Goal: Task Accomplishment & Management: Complete application form

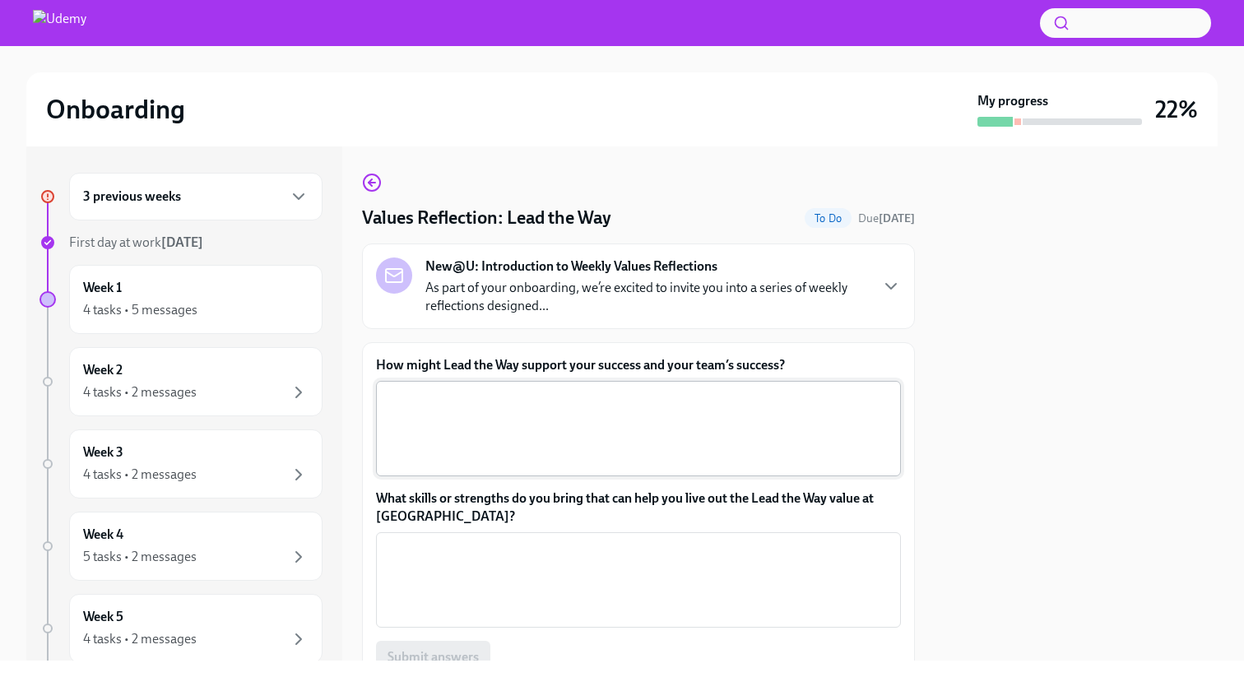
click at [532, 408] on textarea "How might Lead the Way support your success and your team’s success?" at bounding box center [638, 428] width 505 height 79
click at [238, 311] on div "4 tasks • 5 messages" at bounding box center [195, 310] width 225 height 20
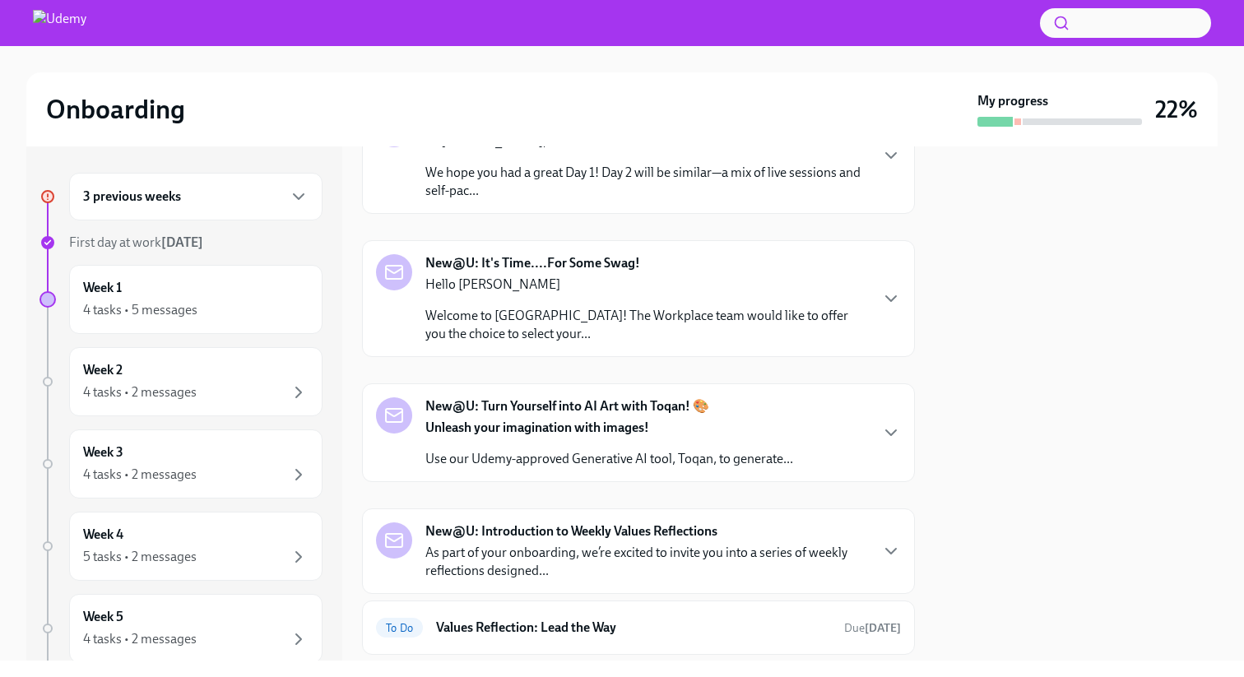
scroll to position [471, 0]
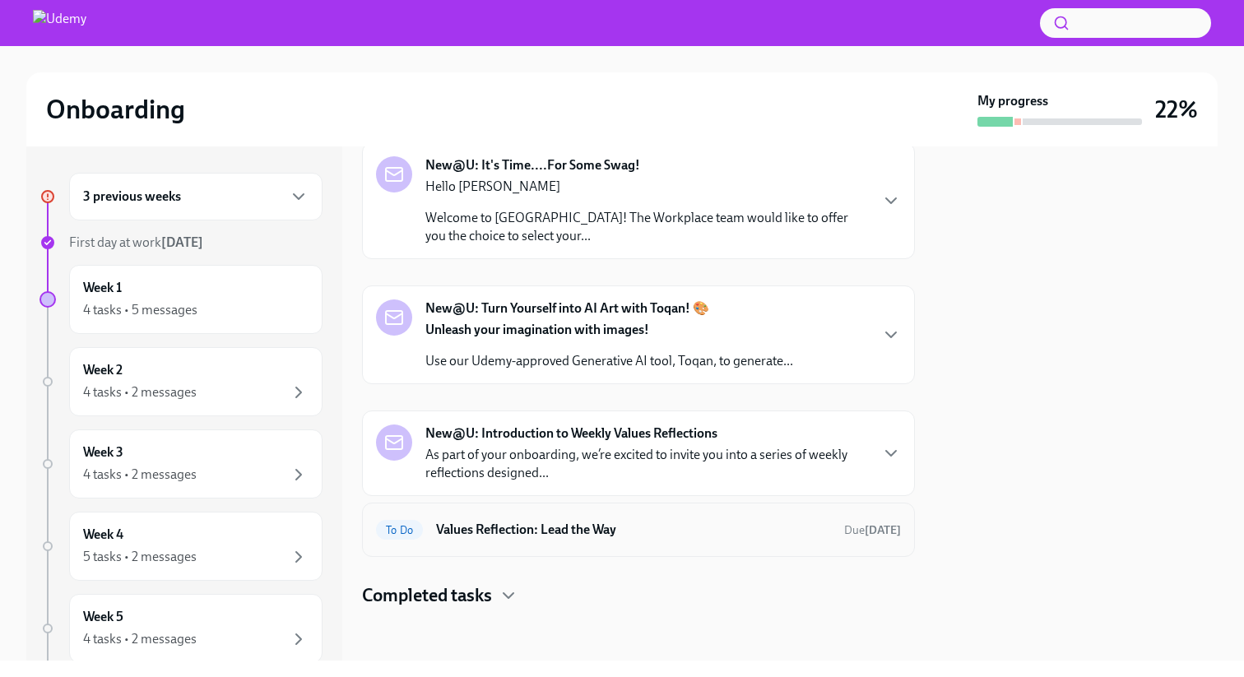
click at [518, 529] on h6 "Values Reflection: Lead the Way" at bounding box center [633, 530] width 395 height 18
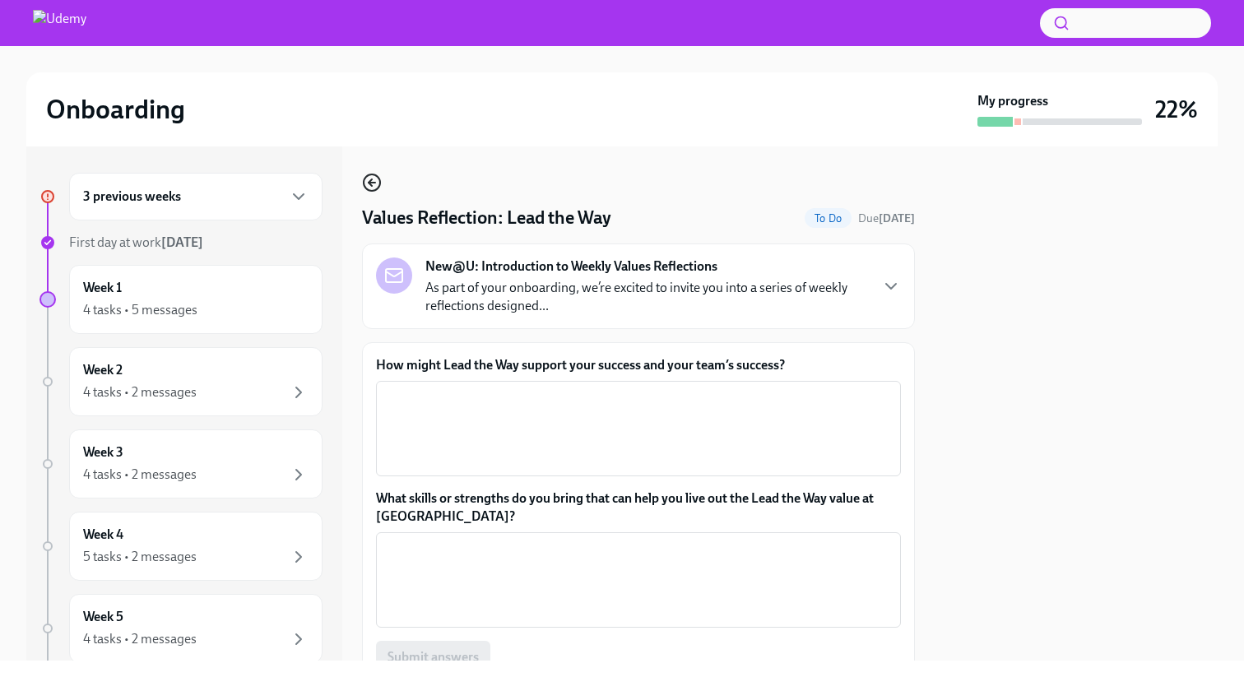
click at [369, 191] on circle "button" at bounding box center [372, 182] width 16 height 16
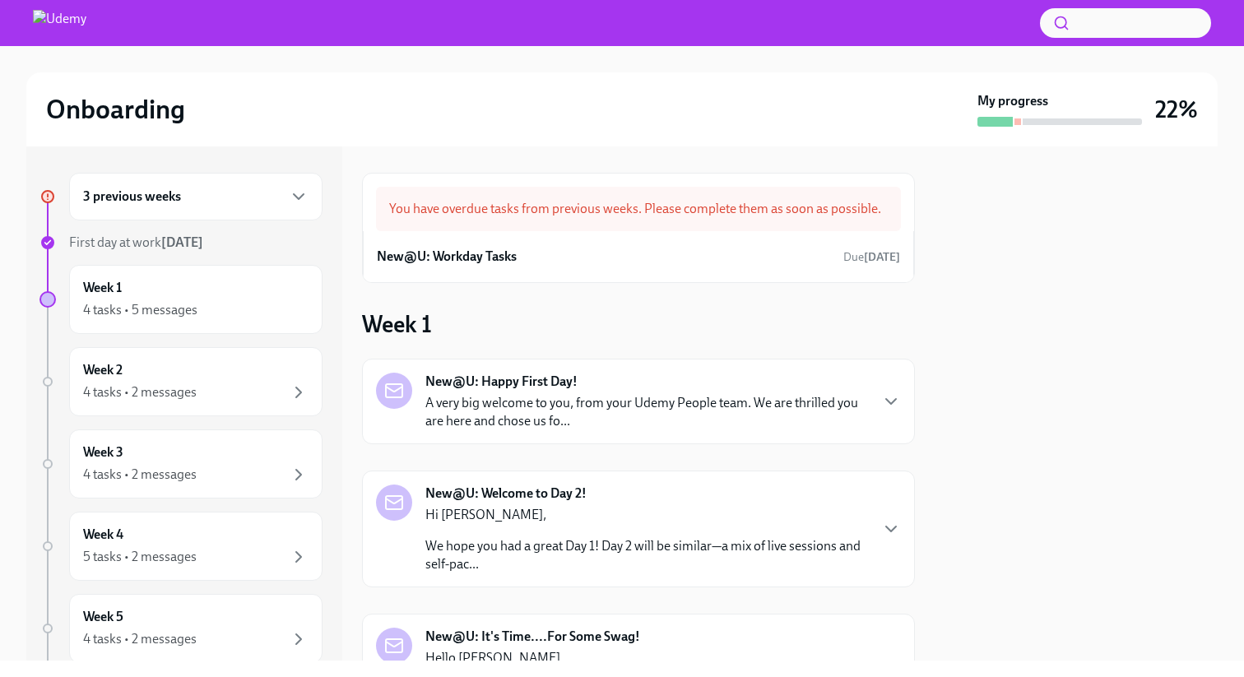
scroll to position [471, 0]
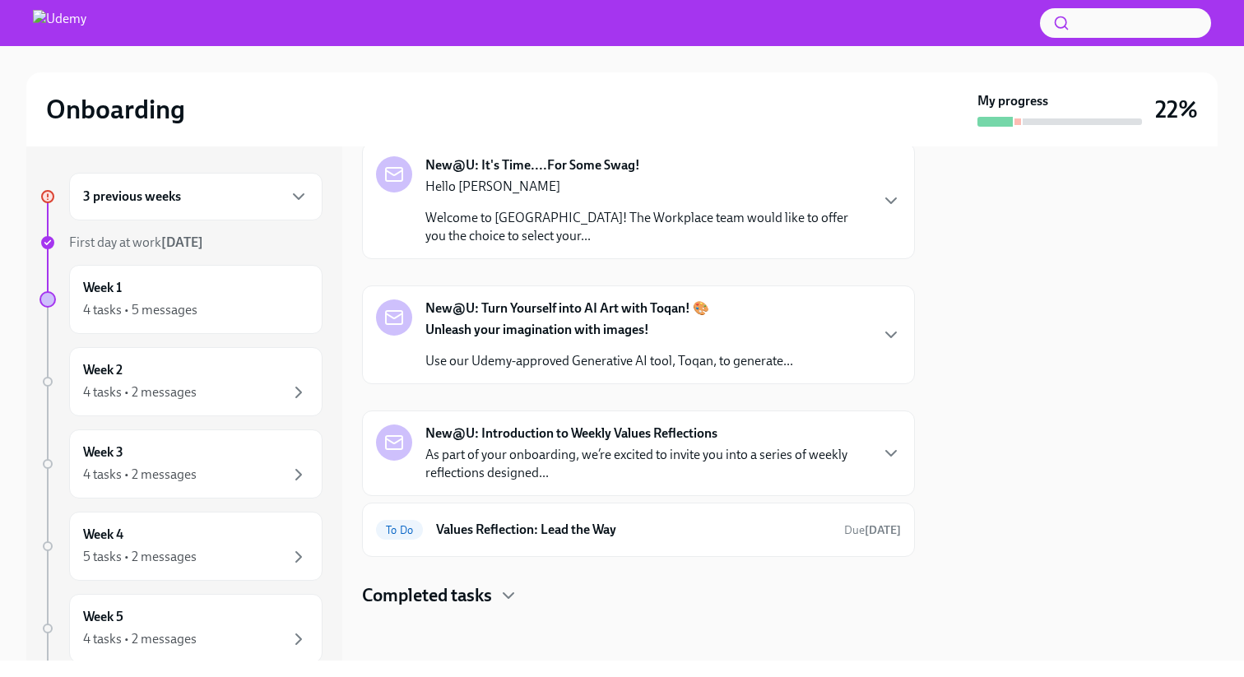
click at [622, 471] on p "As part of your onboarding, we’re excited to invite you into a series of weekly…" at bounding box center [646, 464] width 443 height 36
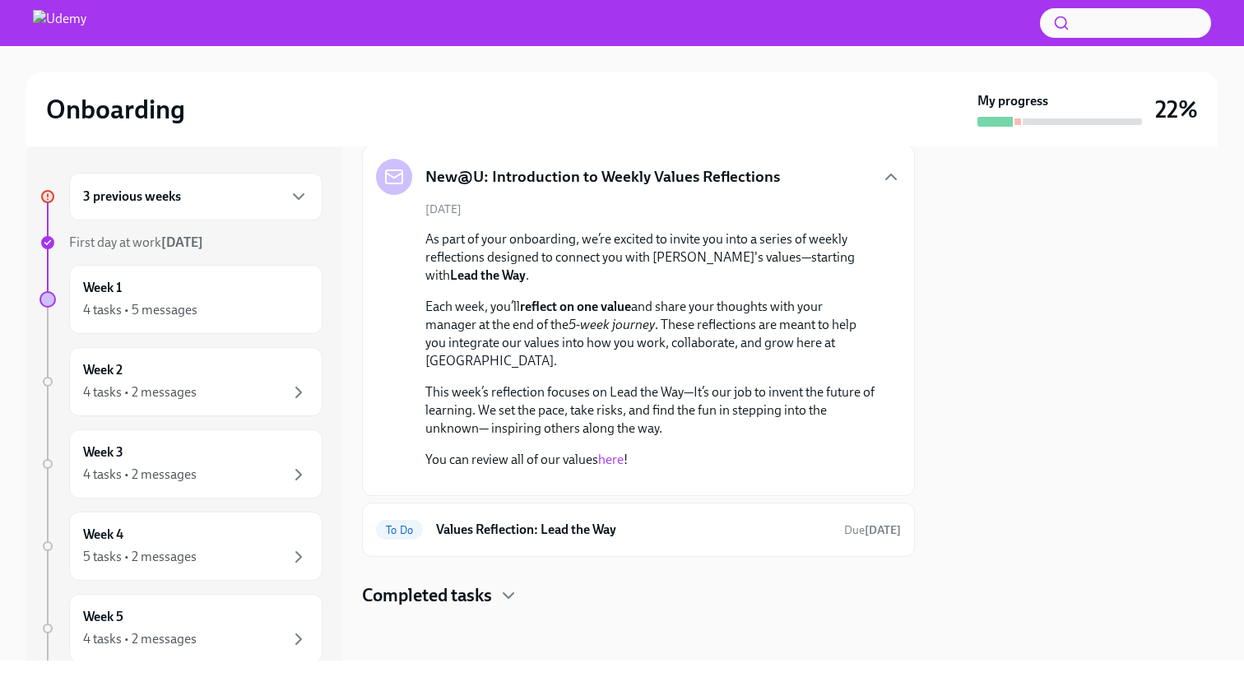
scroll to position [867, 0]
click at [565, 539] on h6 "Values Reflection: Lead the Way" at bounding box center [633, 530] width 395 height 18
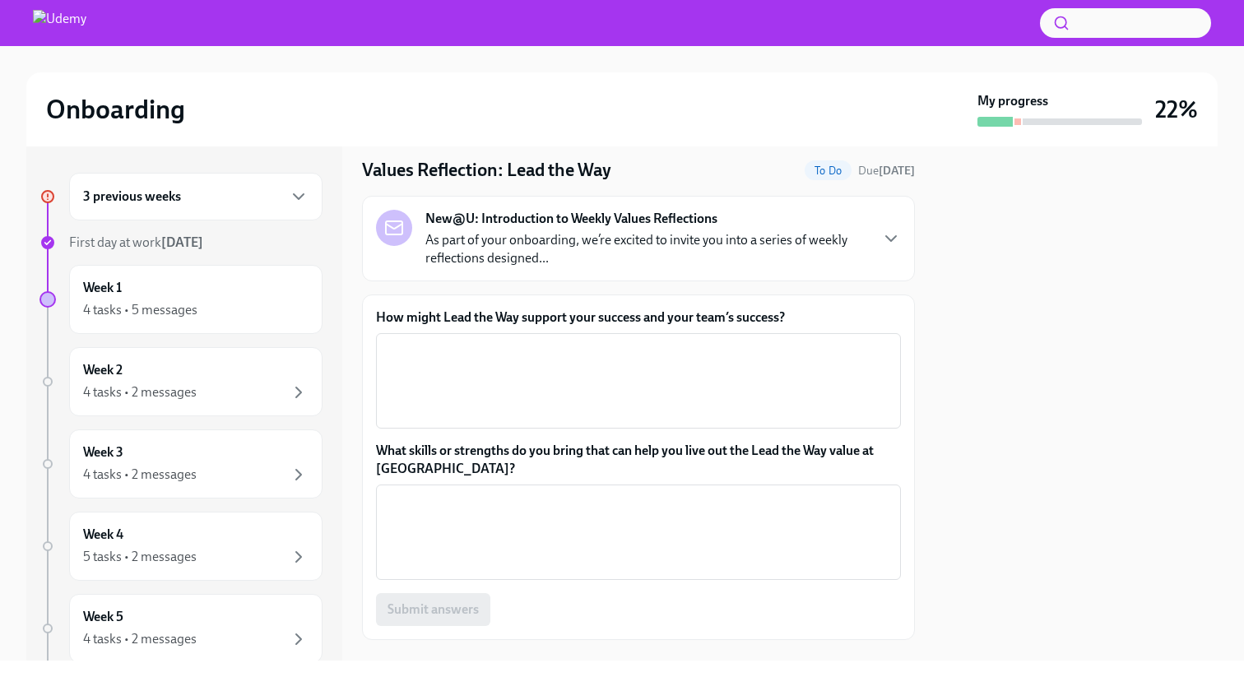
scroll to position [49, 0]
click at [725, 248] on p "As part of your onboarding, we’re excited to invite you into a series of weekly…" at bounding box center [646, 248] width 443 height 36
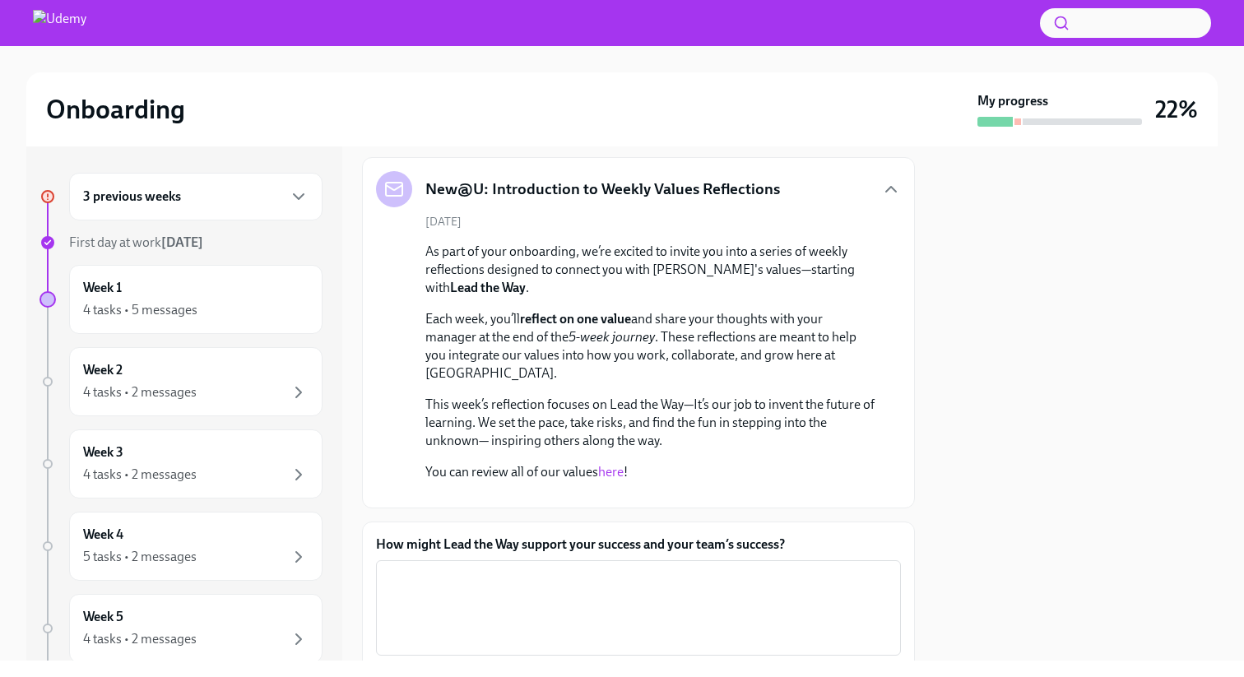
scroll to position [88, 0]
click at [611, 473] on link "here" at bounding box center [611, 470] width 26 height 16
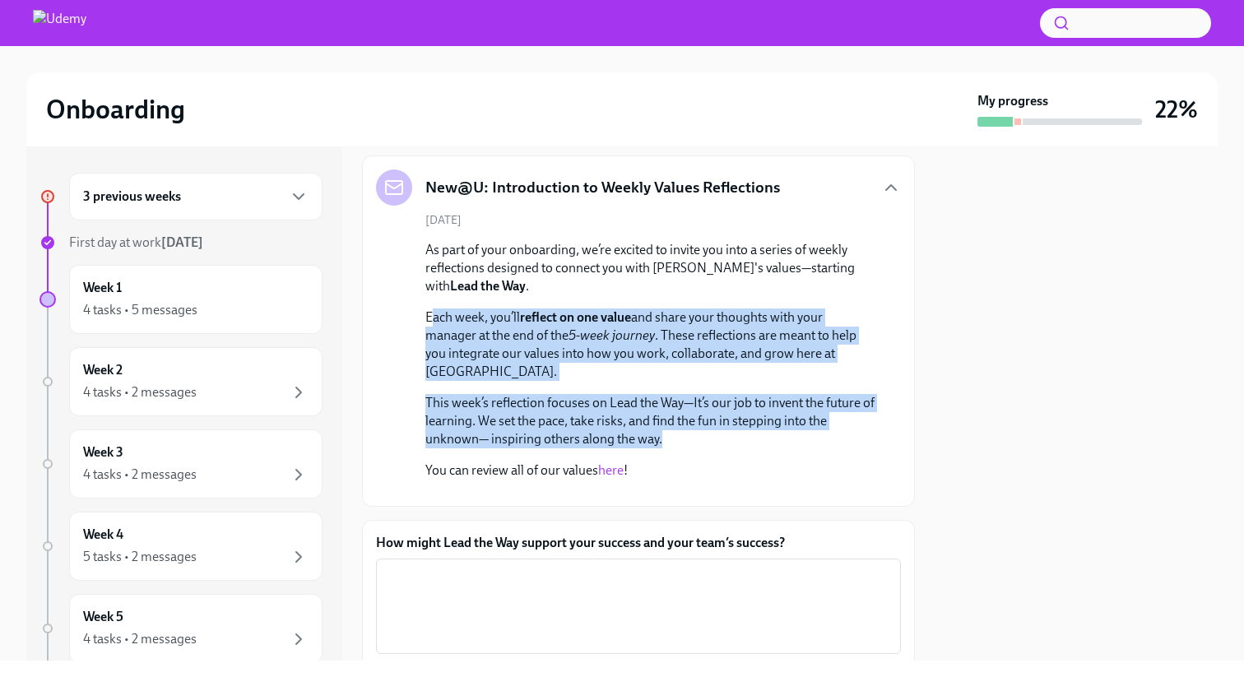
drag, startPoint x: 430, startPoint y: 311, endPoint x: 685, endPoint y: 444, distance: 287.8
click at [685, 444] on div "As part of your onboarding, we’re excited to invite you into a series of weekly…" at bounding box center [649, 360] width 449 height 239
copy div "ach week, you’ll reflect on one value and share your thoughts with your manager…"
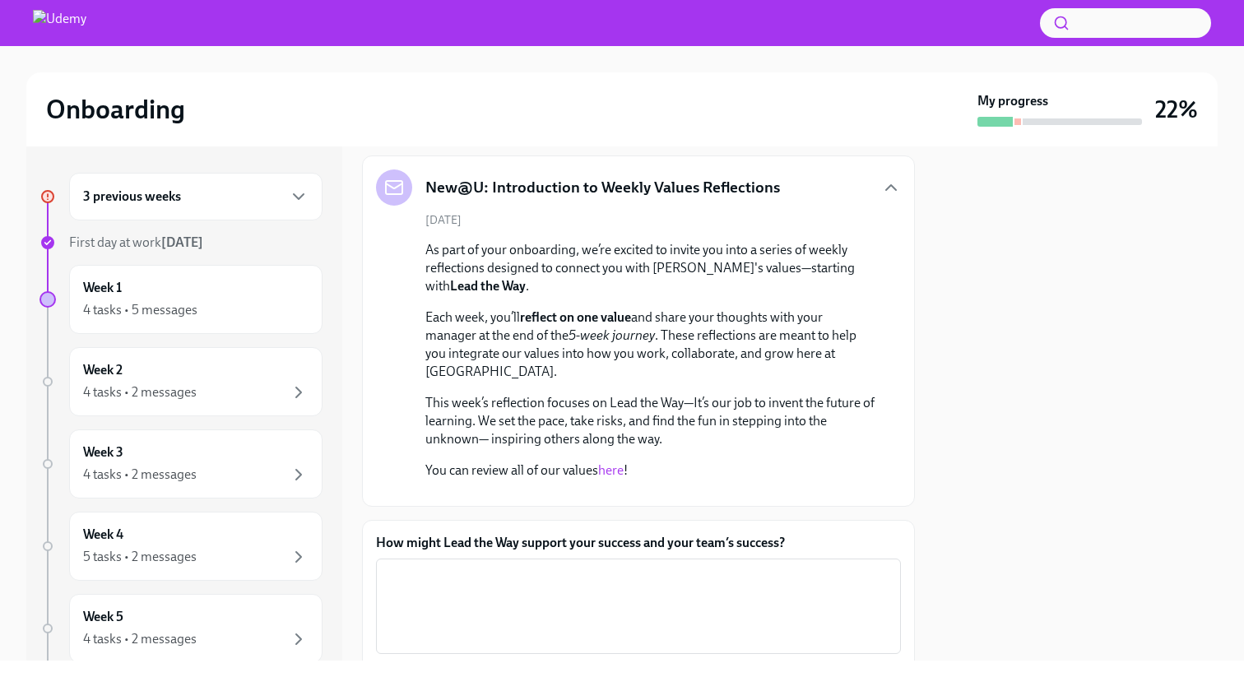
click at [448, 353] on p "Each week, you’ll reflect on one value and share your thoughts with your manage…" at bounding box center [649, 345] width 449 height 72
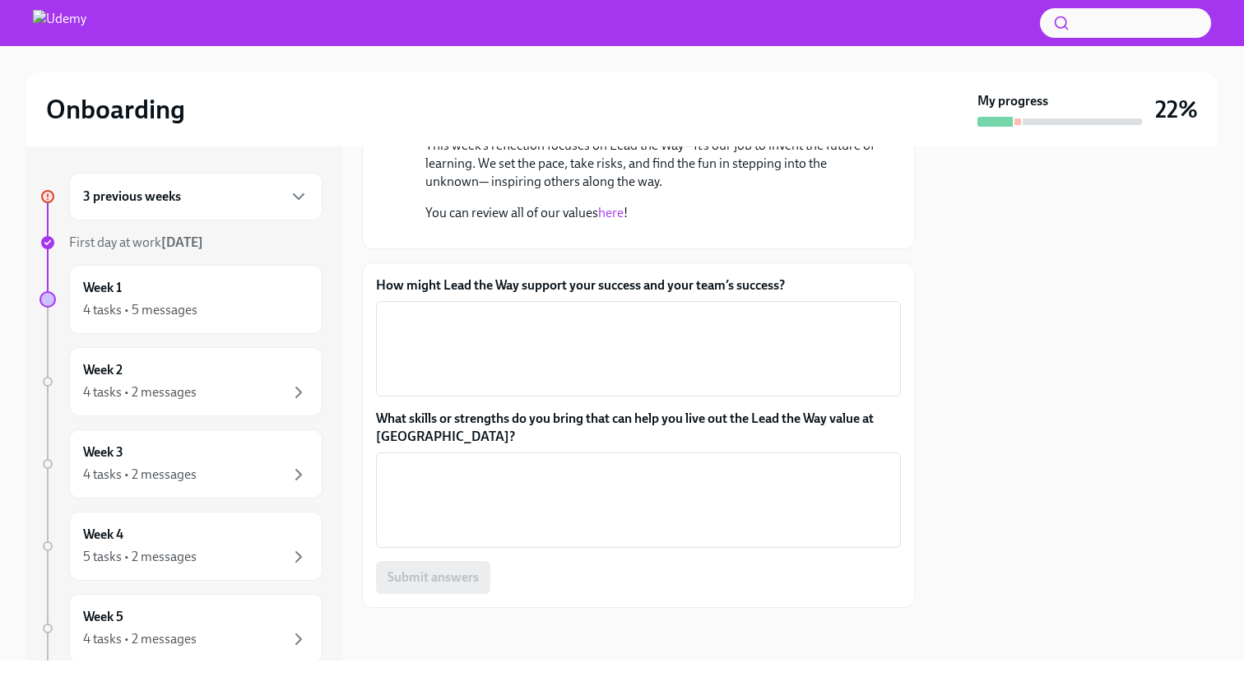
scroll to position [520, 0]
drag, startPoint x: 401, startPoint y: 287, endPoint x: 884, endPoint y: 283, distance: 483.8
click at [884, 283] on label "How might Lead the Way support your success and your team’s success?" at bounding box center [638, 285] width 525 height 18
copy label "How might Lead the Way support your success and your team’s success?"
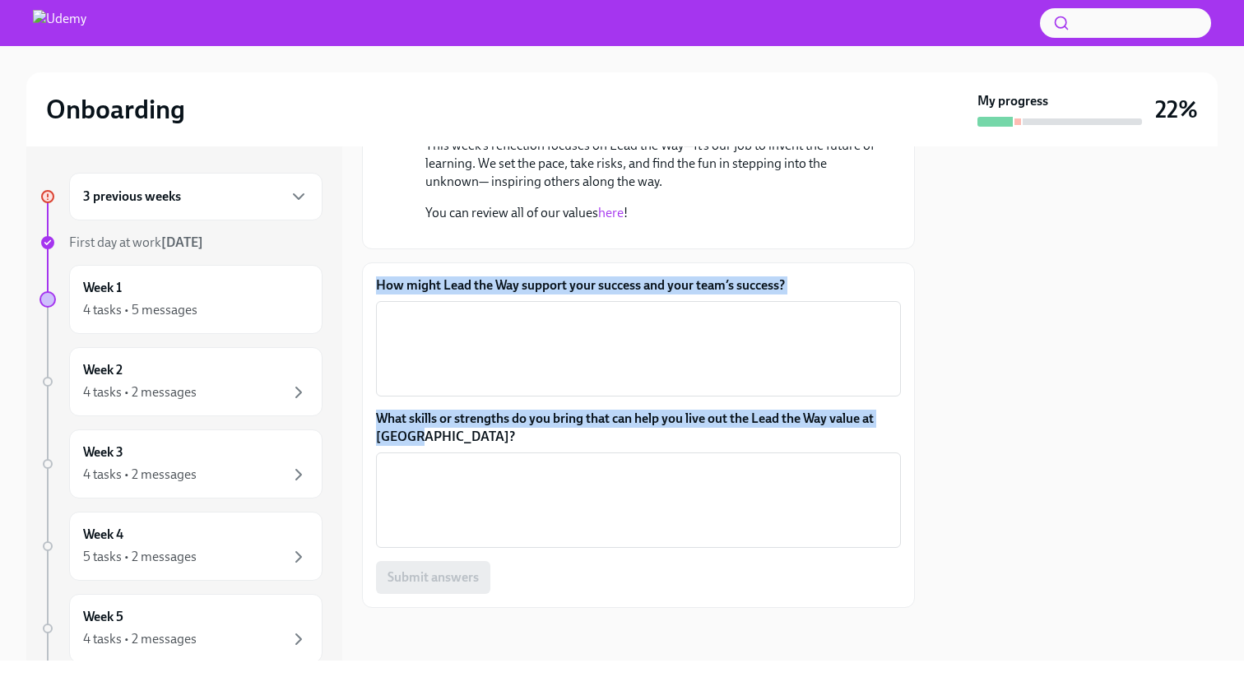
drag, startPoint x: 425, startPoint y: 441, endPoint x: 371, endPoint y: 278, distance: 171.5
click at [371, 278] on div "How might Lead the Way support your success and your team’s success? x ​ What s…" at bounding box center [638, 435] width 553 height 346
copy div "How might Lead the Way support your success and your team’s success? ​ What ski…"
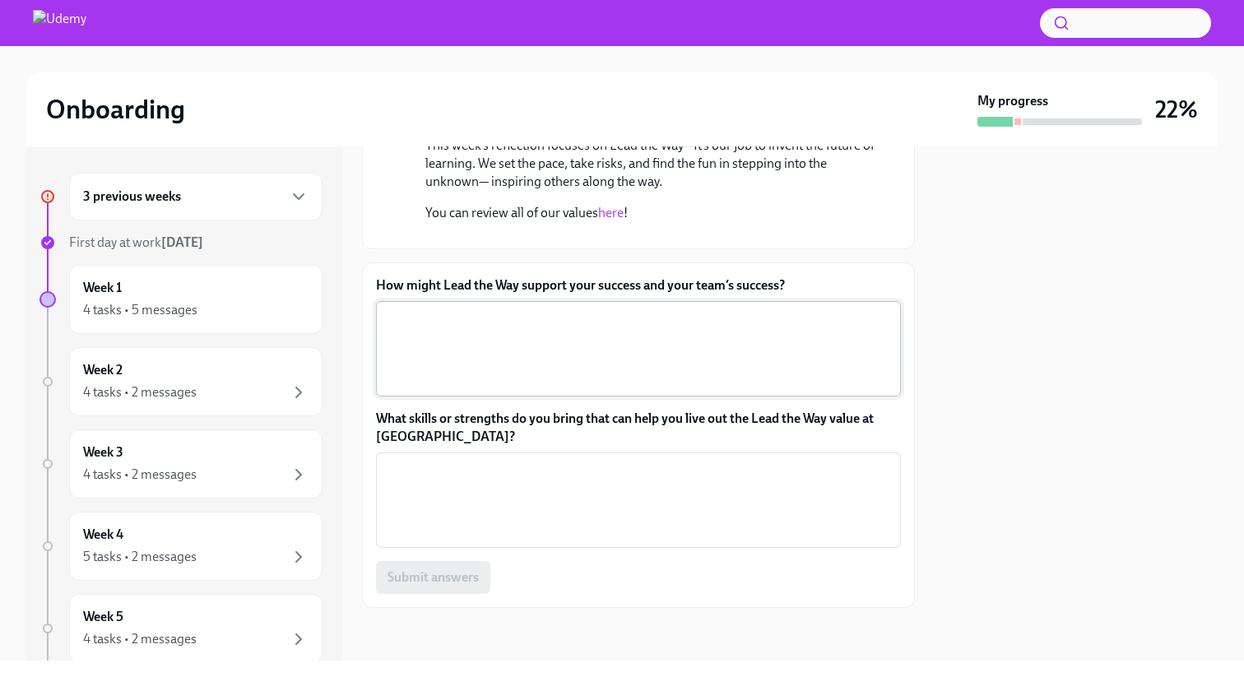
click at [531, 374] on textarea "How might Lead the Way support your success and your team’s success?" at bounding box center [638, 348] width 505 height 79
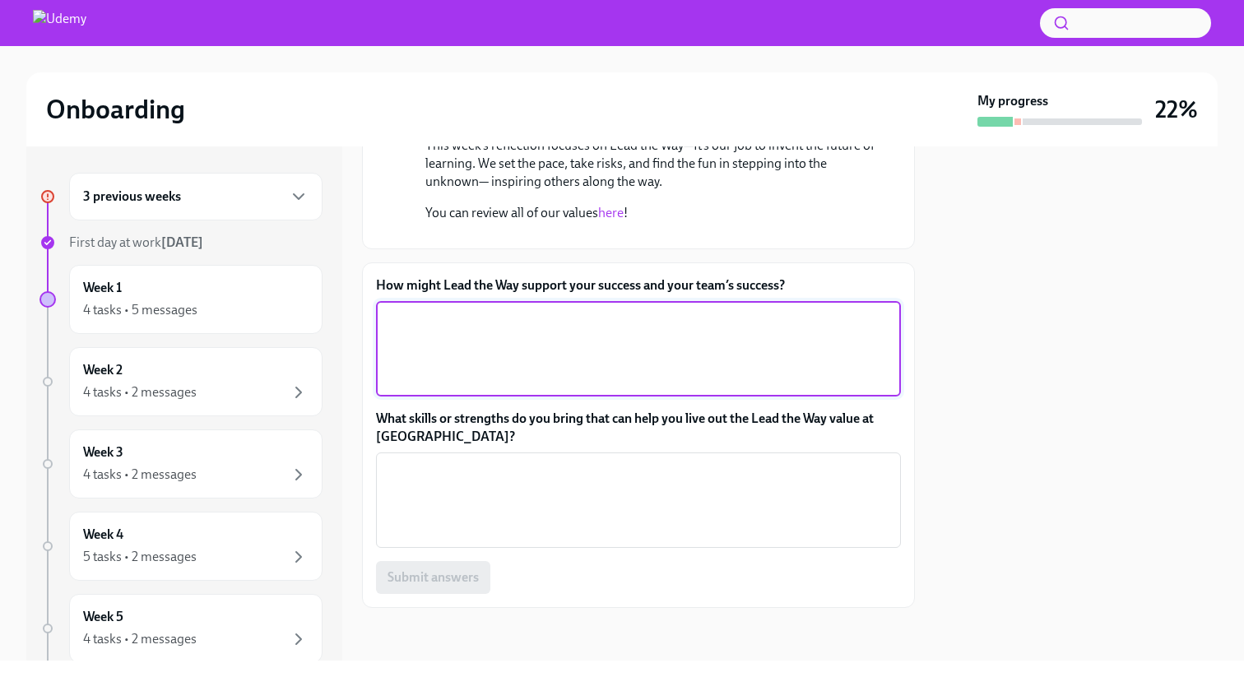
paste textarea "Lead the Way encourages me to embrace curiosity, innovation, and risk-taking, w…"
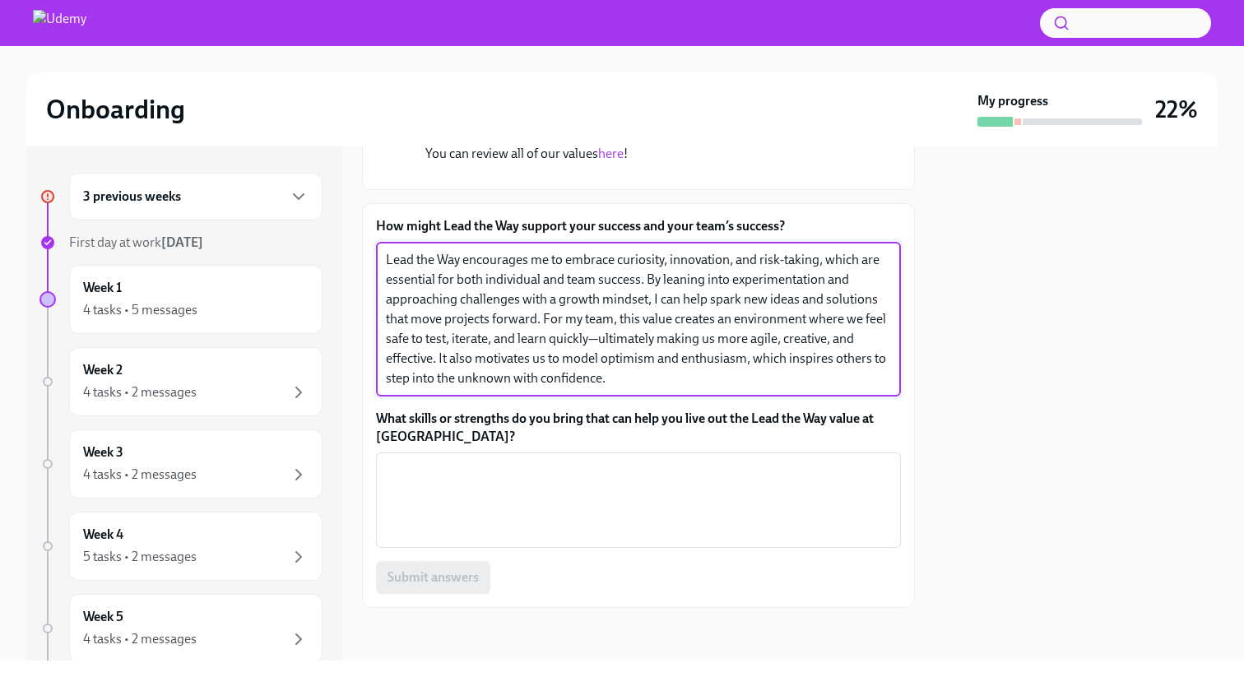
click at [606, 321] on textarea "Lead the Way encourages me to embrace curiosity, innovation, and risk-taking, w…" at bounding box center [638, 319] width 505 height 138
click at [645, 322] on textarea "Lead the Way encourages me to embrace curiosity, innovation, and risk-taking, w…" at bounding box center [638, 319] width 505 height 138
click at [591, 365] on textarea "Lead the Way encourages me to embrace curiosity, innovation, and risk-taking, w…" at bounding box center [638, 319] width 505 height 138
click at [747, 341] on textarea "Lead the Way encourages me to embrace curiosity, innovation, and risk-taking, w…" at bounding box center [638, 319] width 505 height 138
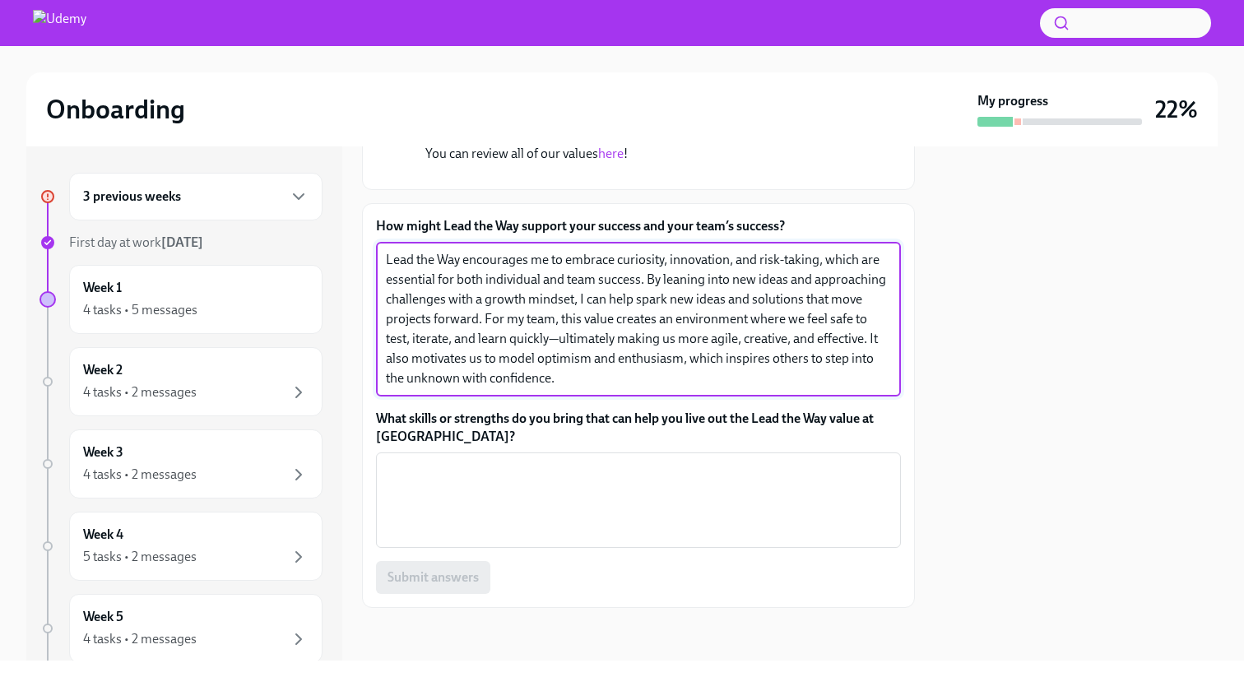
click at [715, 388] on textarea "Lead the Way encourages me to embrace curiosity, innovation, and risk-taking, w…" at bounding box center [638, 319] width 505 height 138
click at [666, 388] on textarea "Lead the Way encourages me to embrace curiosity, innovation, and risk-taking, w…" at bounding box center [638, 319] width 505 height 138
click at [745, 381] on textarea "Lead the Way encourages me to embrace curiosity, innovation, and risk-taking, w…" at bounding box center [638, 319] width 505 height 138
click at [634, 383] on textarea "Lead the Way encourages me to embrace curiosity, innovation, and risk-taking, w…" at bounding box center [638, 319] width 505 height 138
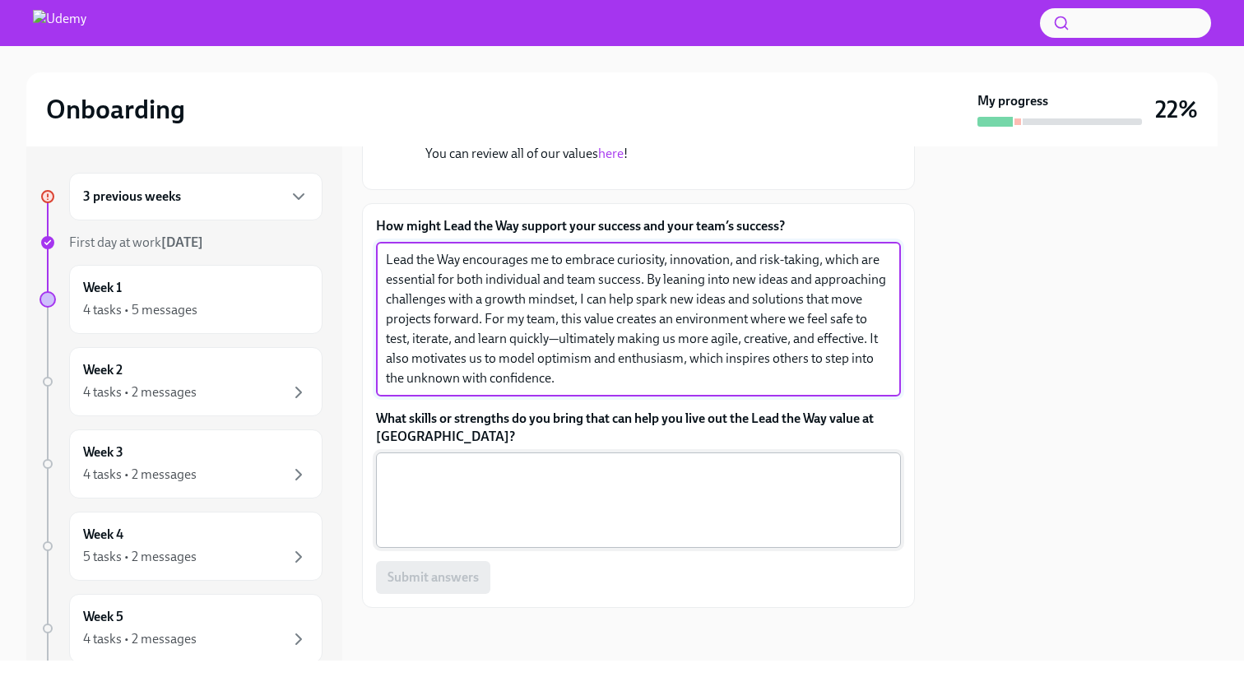
type textarea "Lead the Way encourages me to embrace curiosity, innovation, and risk-taking, w…"
click at [601, 462] on textarea "What skills or strengths do you bring that can help you live out the Lead the W…" at bounding box center [638, 500] width 505 height 79
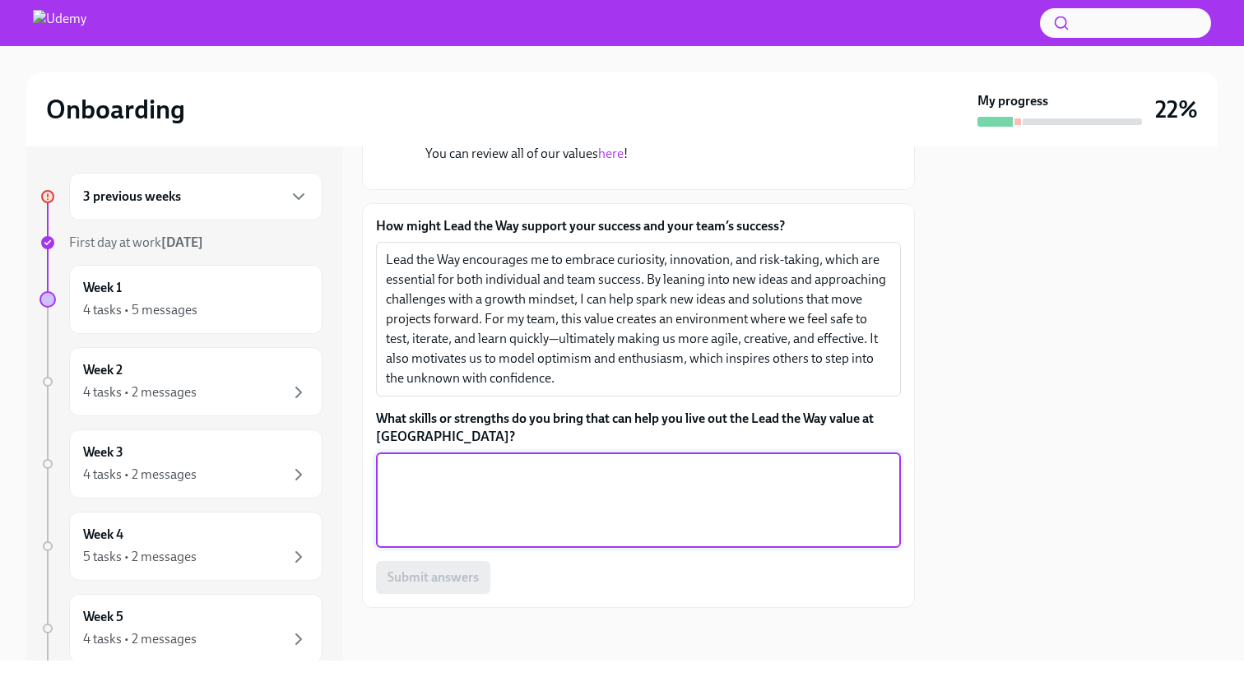
paste textarea "I bring strong problem-solving skills, curiosity, and a collaborative mindset. …"
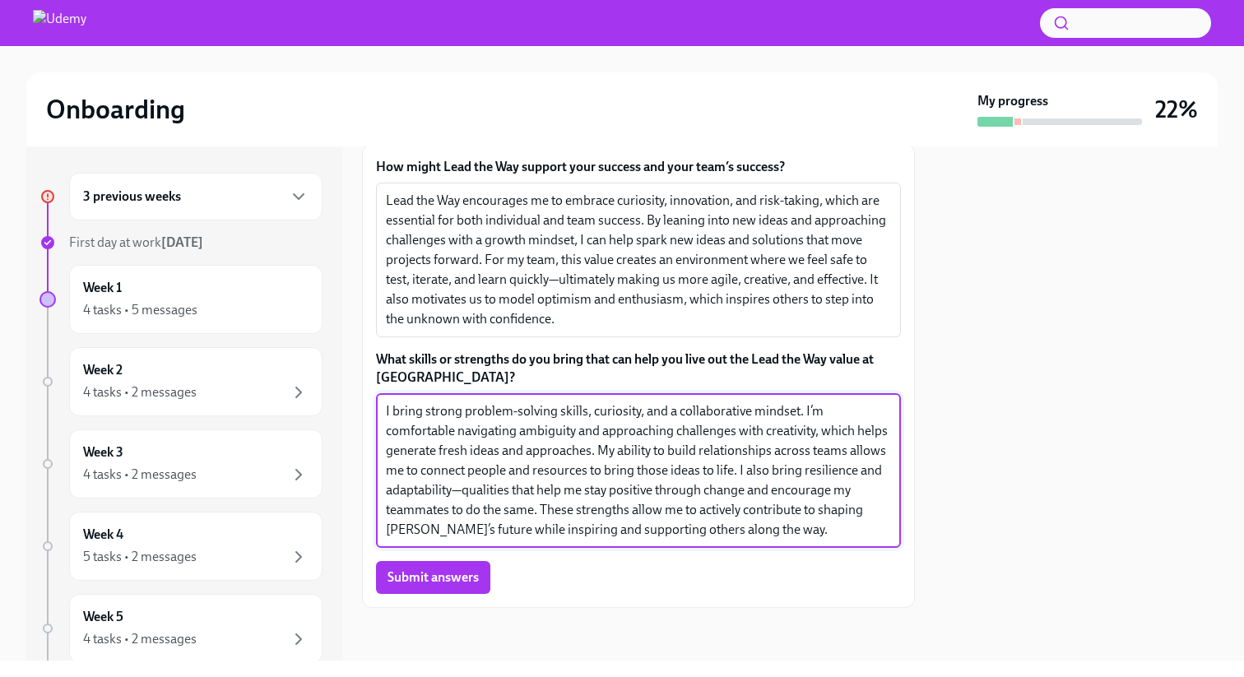
scroll to position [638, 0]
drag, startPoint x: 587, startPoint y: 415, endPoint x: 636, endPoint y: 412, distance: 48.6
click at [636, 412] on textarea "I bring strong problem-solving skills, curiosity, and a collaborative mindset. …" at bounding box center [638, 471] width 505 height 138
click at [638, 423] on textarea "I bring strong problem-solving skills, curiosity, and a collaborative mindset. …" at bounding box center [638, 471] width 505 height 138
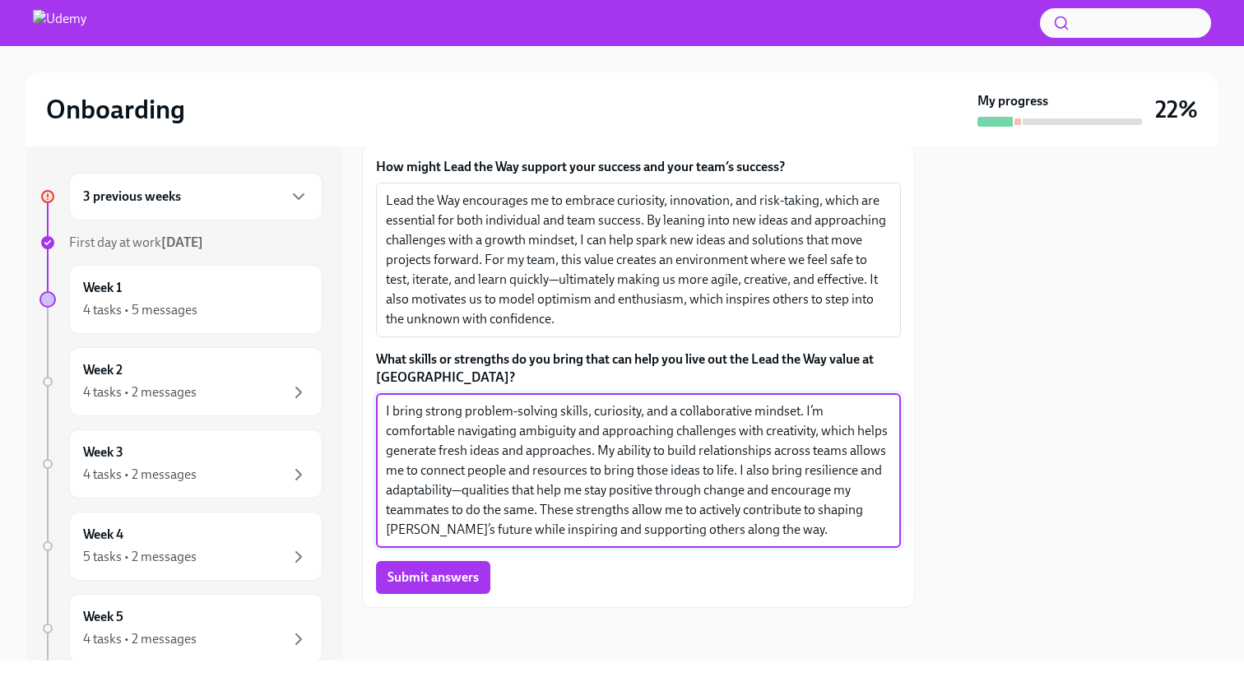
click at [649, 432] on textarea "I bring strong problem-solving skills, curiosity, and a collaborative mindset. …" at bounding box center [638, 471] width 505 height 138
click at [590, 456] on textarea "I bring strong problem-solving skills, curiosity, and a collaborative mindset. …" at bounding box center [638, 471] width 505 height 138
click at [751, 483] on textarea "I bring strong problem-solving skills, curiosity, and a collaborative mindset. …" at bounding box center [638, 471] width 505 height 138
click at [738, 472] on textarea "I bring strong problem-solving skills, curiosity, and a collaborative mindset. …" at bounding box center [638, 471] width 505 height 138
click at [820, 469] on textarea "I bring strong problem-solving skills, curiosity, and a collaborative mindset. …" at bounding box center [638, 471] width 505 height 138
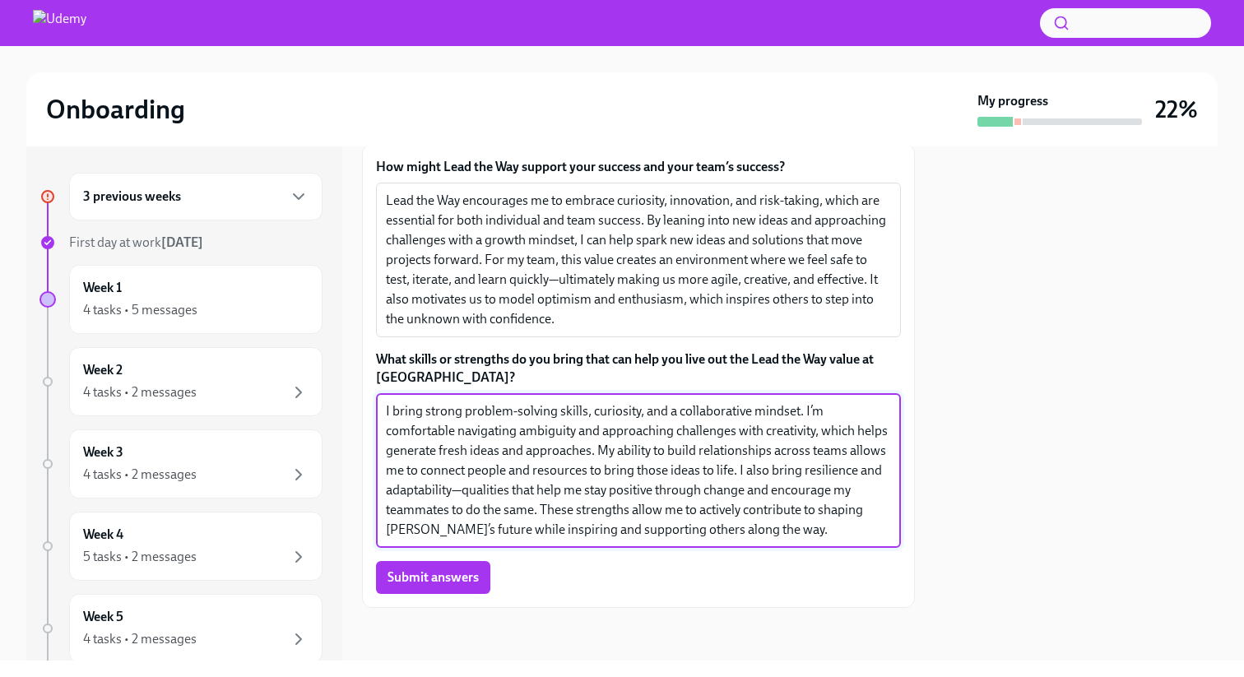
click at [820, 469] on textarea "I bring strong problem-solving skills, curiosity, and a collaborative mindset. …" at bounding box center [638, 471] width 505 height 138
drag, startPoint x: 439, startPoint y: 513, endPoint x: 673, endPoint y: 491, distance: 234.6
click at [673, 491] on textarea "I bring strong problem-solving skills, curiosity, and a collaborative mindset. …" at bounding box center [638, 471] width 505 height 138
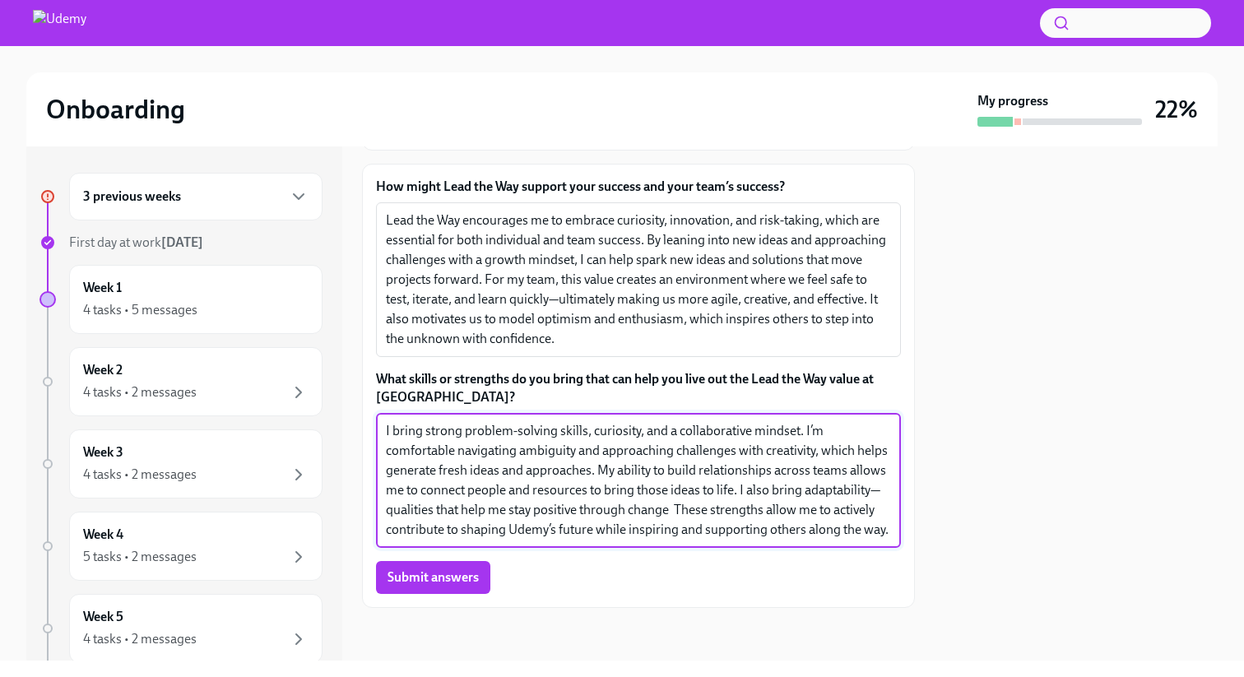
scroll to position [619, 0]
click at [566, 517] on textarea "I bring strong problem-solving skills, curiosity, and a collaborative mindset. …" at bounding box center [638, 480] width 505 height 118
type textarea "I bring strong problem-solving skills, curiosity, and a collaborative mindset. …"
click at [463, 572] on span "Submit answers" at bounding box center [433, 577] width 91 height 16
